Goal: Share content

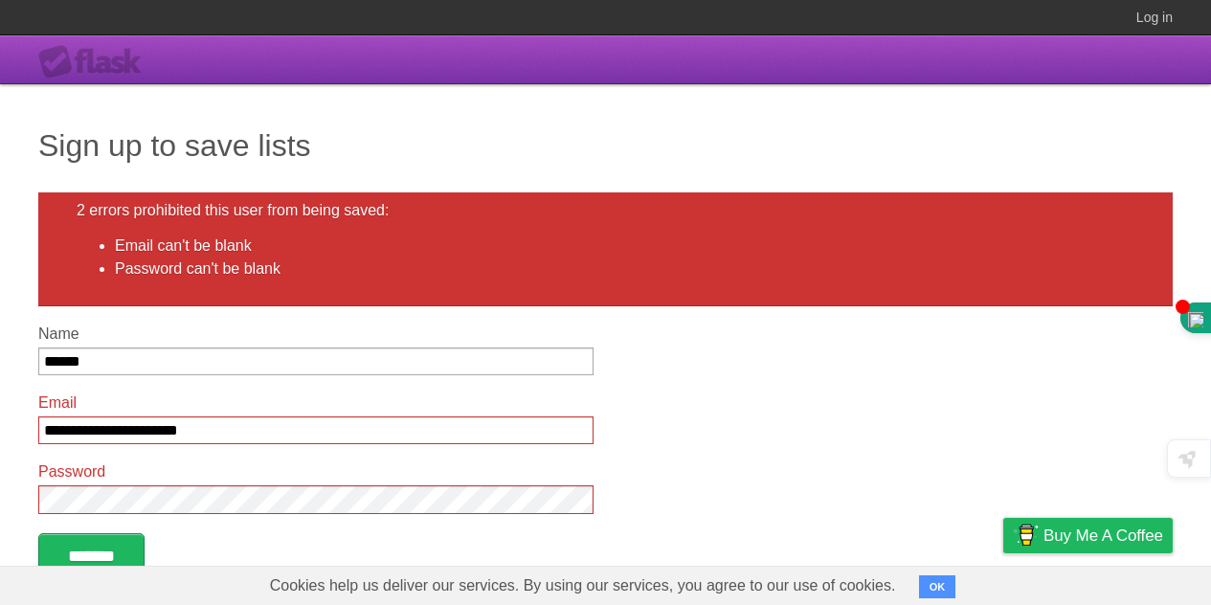
scroll to position [96, 0]
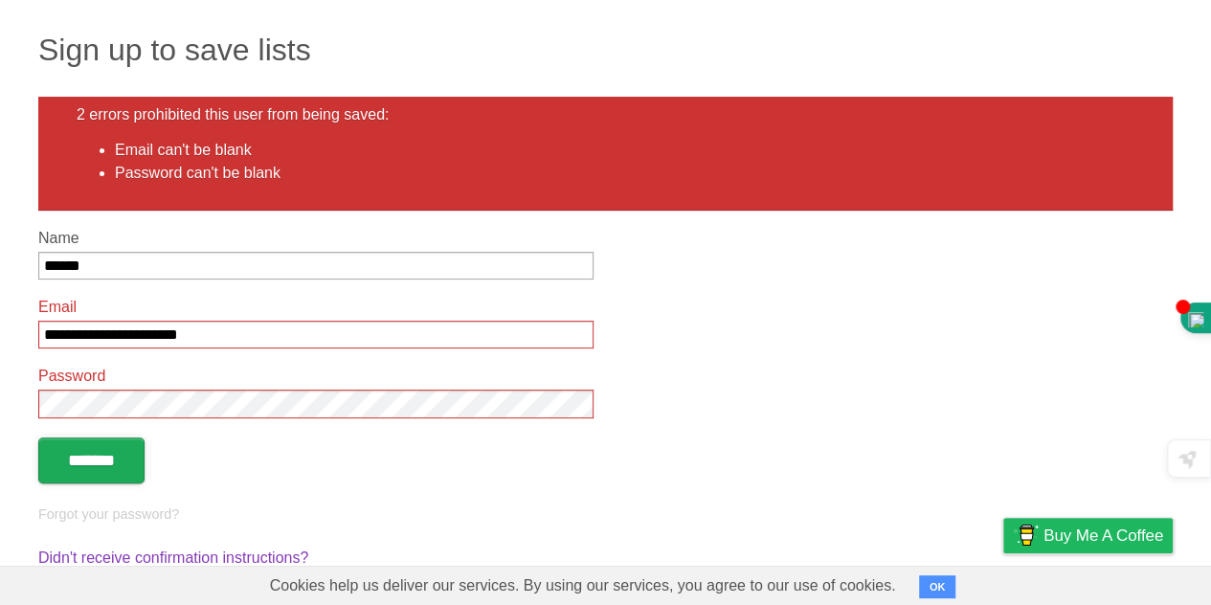
click at [67, 461] on input "*******" at bounding box center [91, 461] width 106 height 46
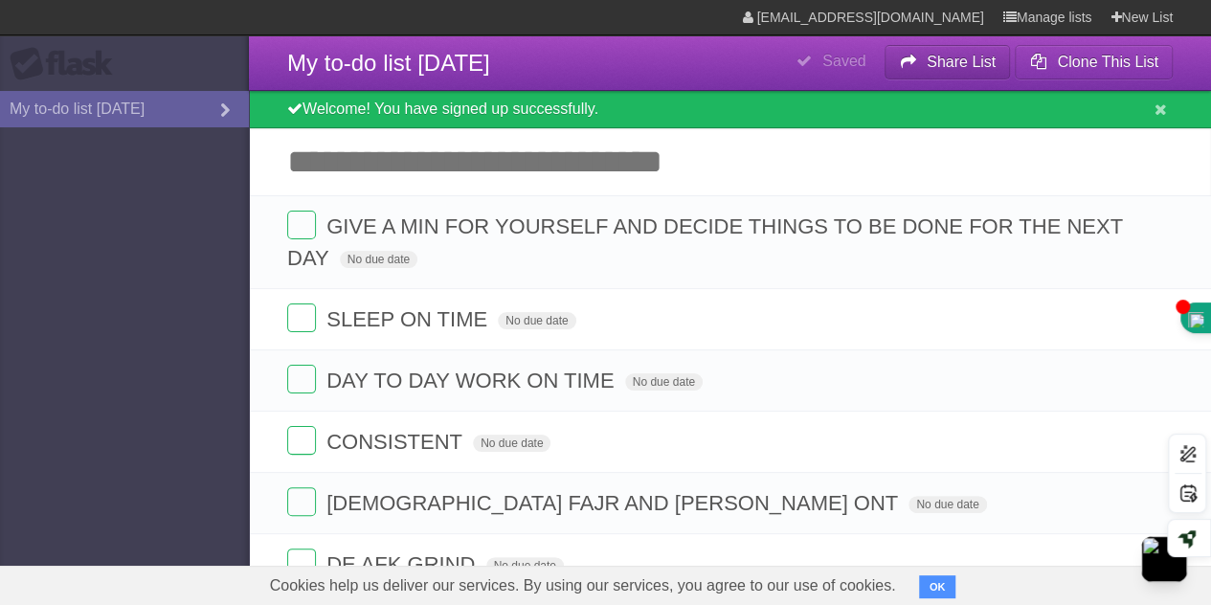
click at [955, 64] on b "Share List" at bounding box center [961, 62] width 69 height 16
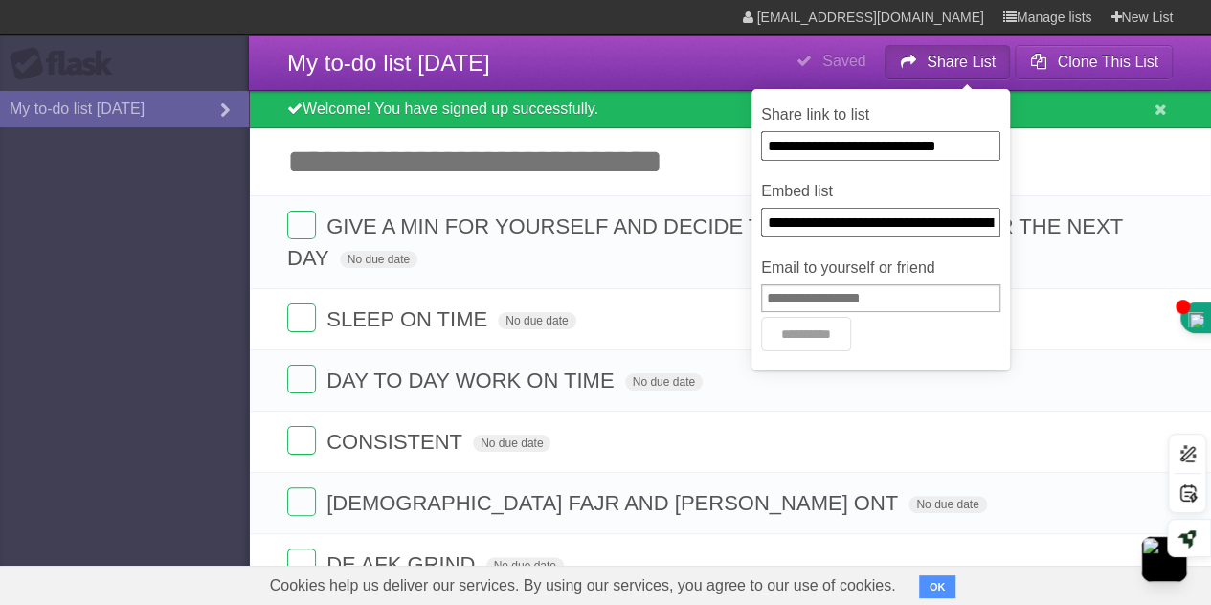
click at [883, 151] on input "**********" at bounding box center [880, 146] width 239 height 30
